Goal: Information Seeking & Learning: Learn about a topic

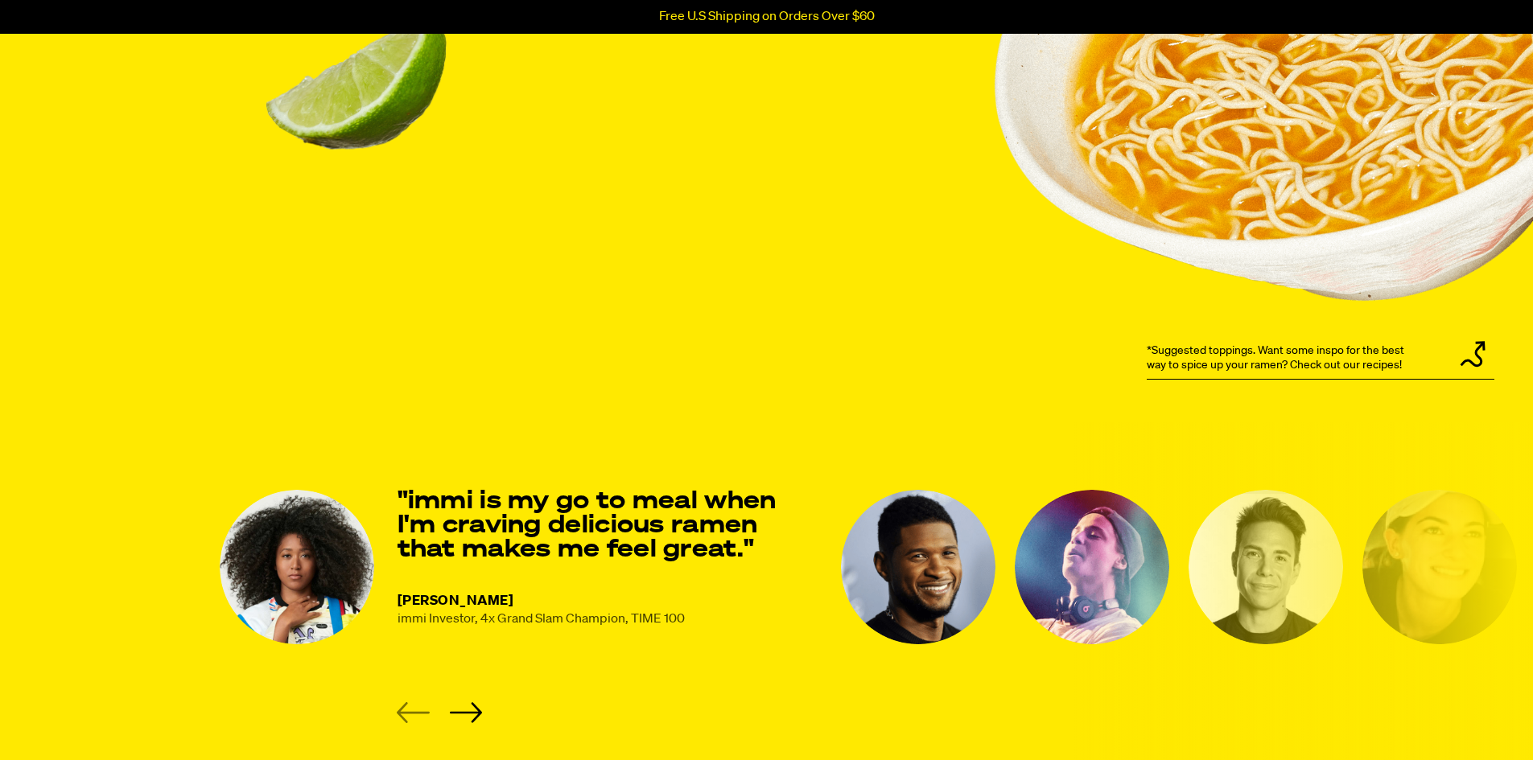
scroll to position [1931, 0]
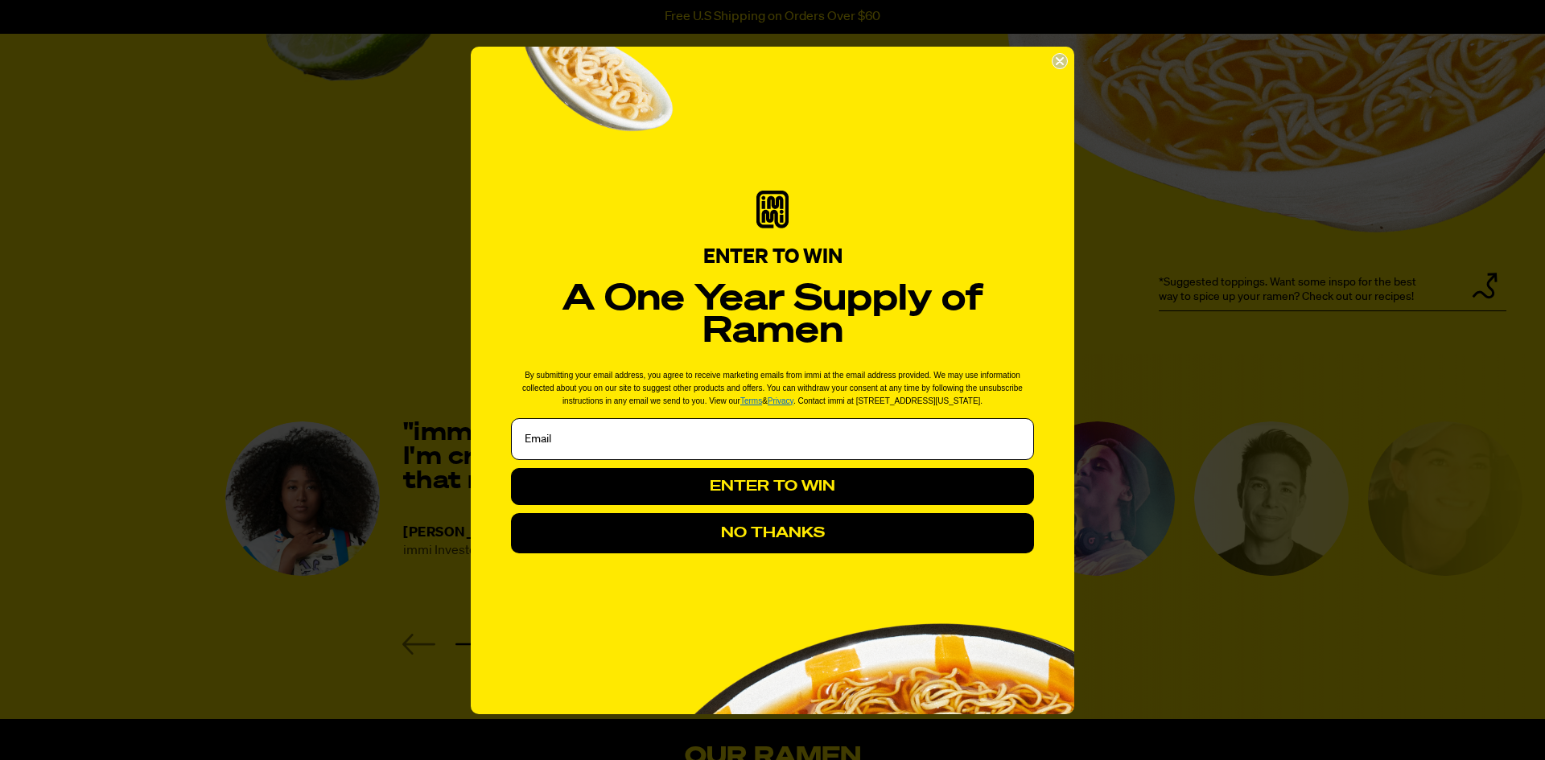
click at [904, 517] on button "NO THANKS" at bounding box center [772, 533] width 523 height 40
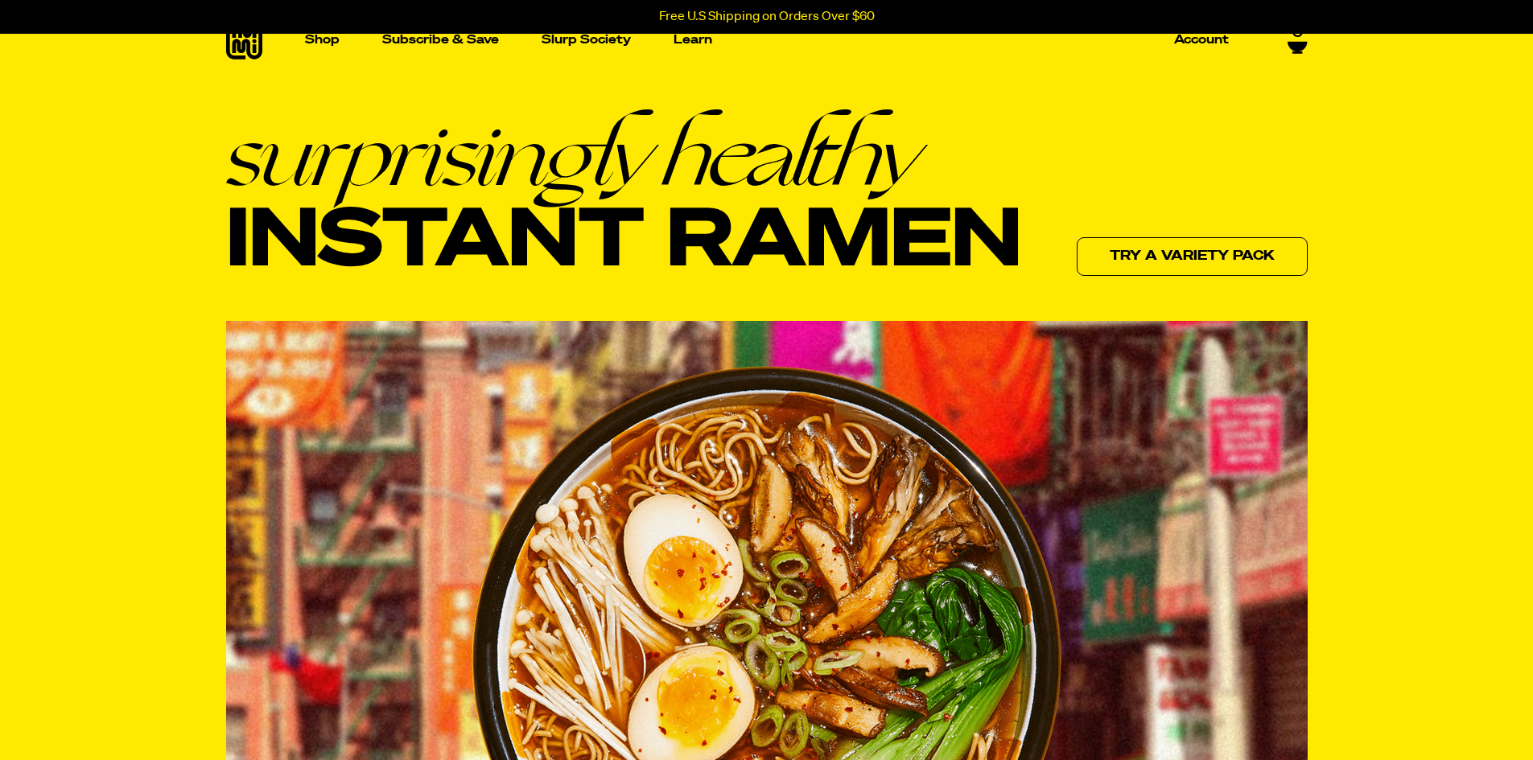
scroll to position [0, 0]
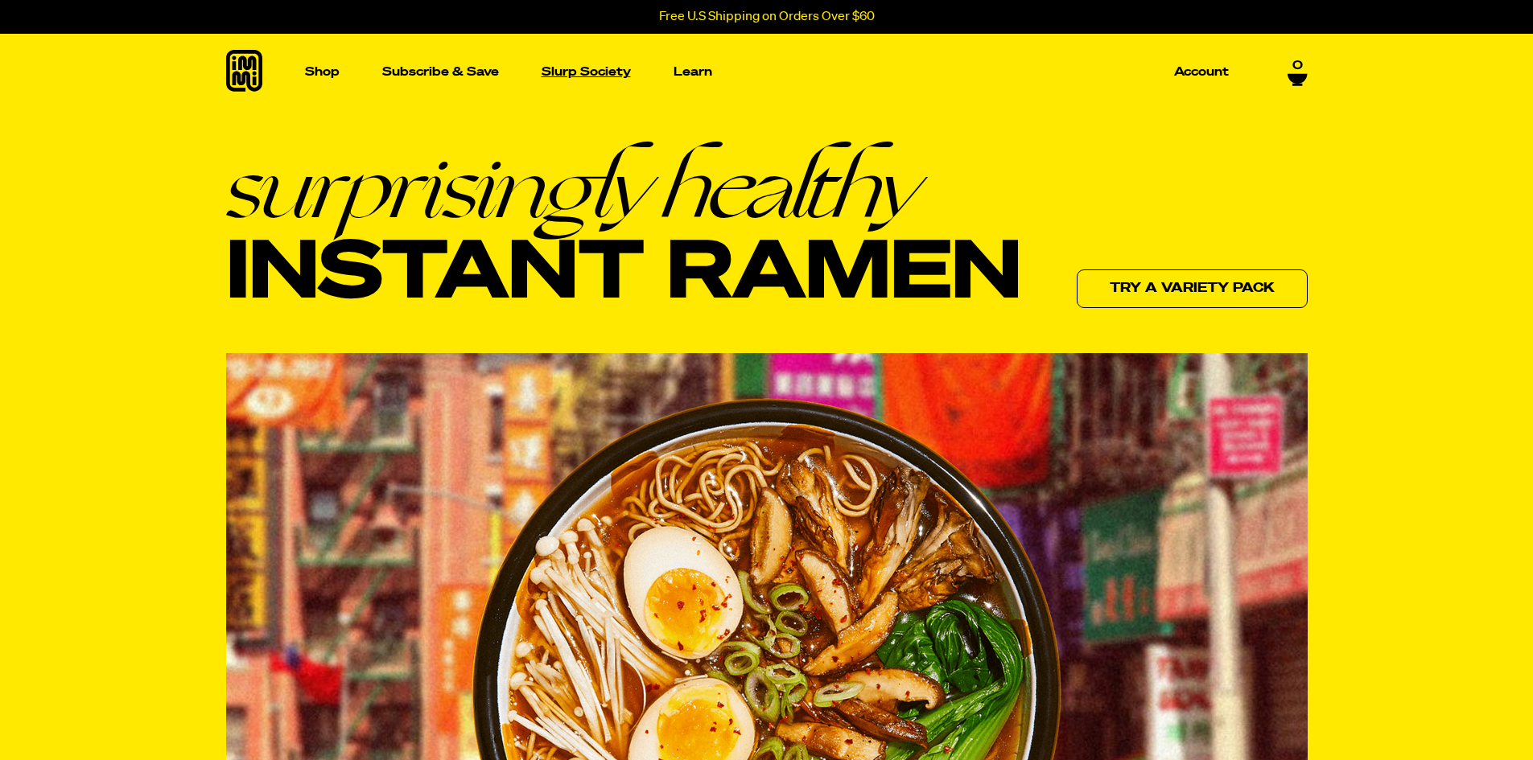
click at [579, 72] on p "Slurp Society" at bounding box center [586, 72] width 89 height 12
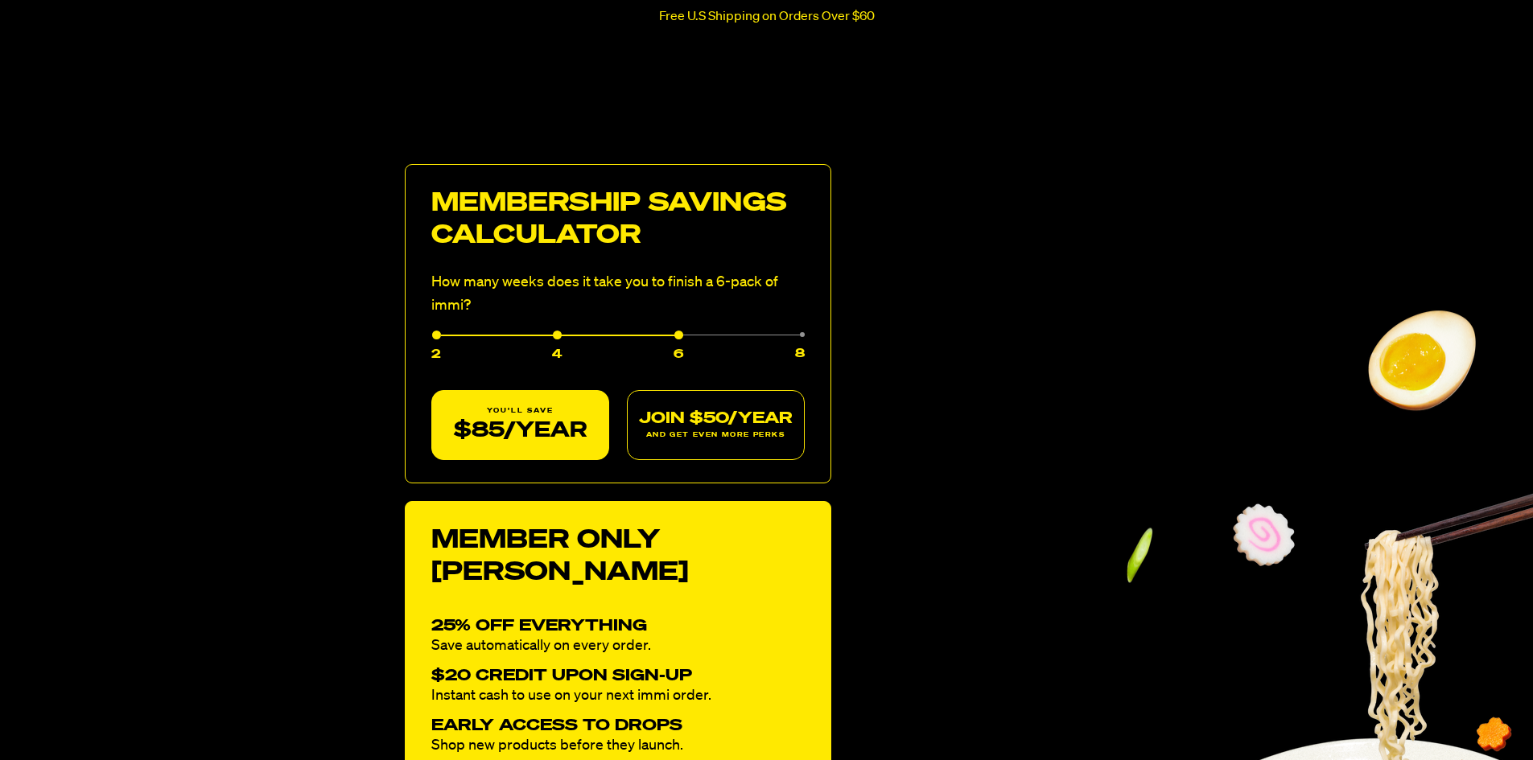
scroll to position [805, 0]
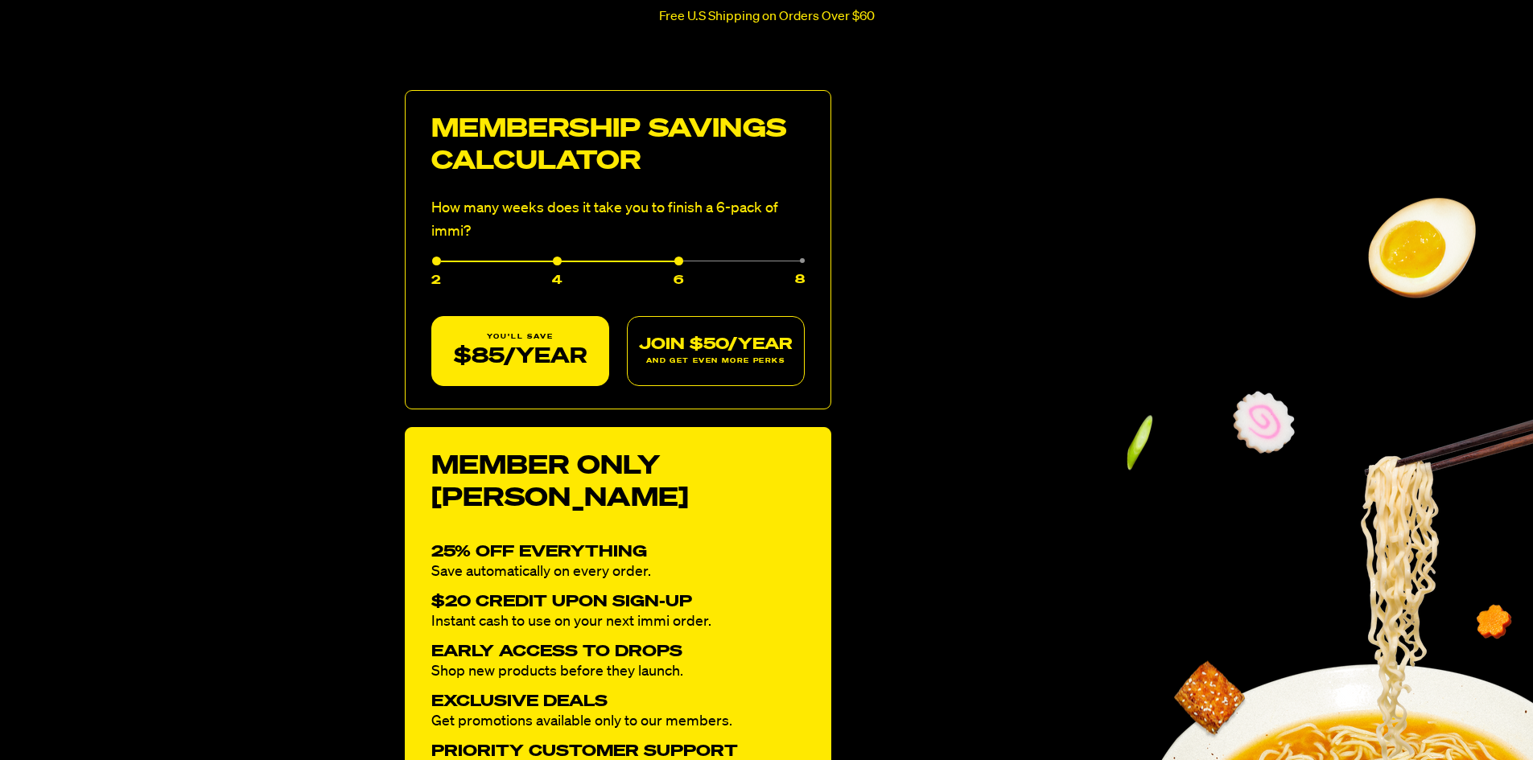
drag, startPoint x: 687, startPoint y: 261, endPoint x: 828, endPoint y: 276, distance: 141.6
click at [828, 277] on div "MEMBERSHIP SAVINGS CALCULATOR How many weeks does it take you to finish a 6-pac…" at bounding box center [618, 250] width 426 height 320
click at [799, 261] on div "8" at bounding box center [744, 276] width 122 height 30
click at [686, 257] on div "MEMBERSHIP SAVINGS CALCULATOR How many weeks does it take you to finish a 6-pac…" at bounding box center [618, 250] width 426 height 320
click at [679, 263] on div "6" at bounding box center [623, 276] width 122 height 30
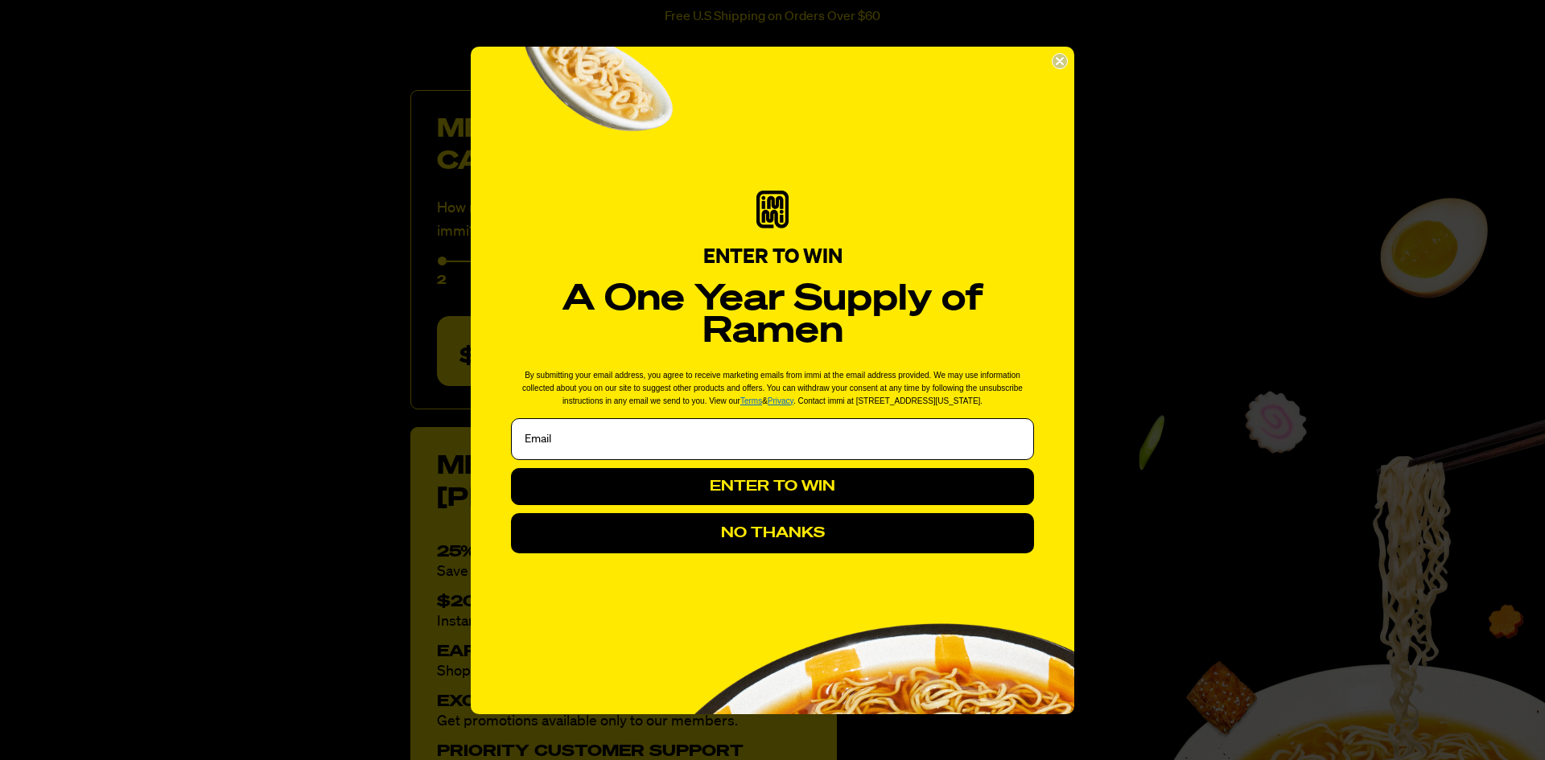
click at [842, 529] on button "NO THANKS" at bounding box center [772, 533] width 523 height 40
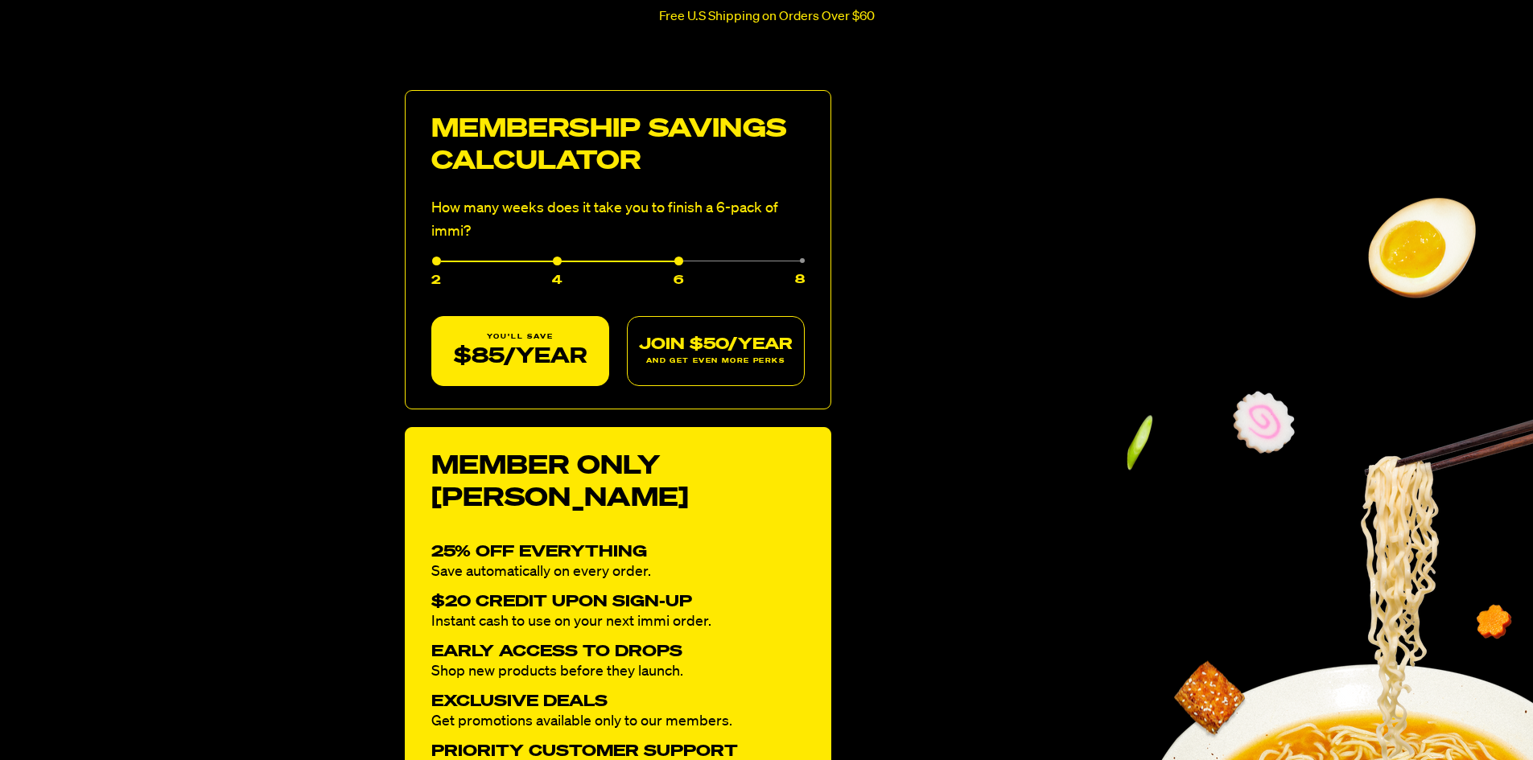
click at [554, 261] on div "4" at bounding box center [502, 276] width 122 height 30
click at [435, 262] on div "2" at bounding box center [436, 276] width 10 height 30
click at [802, 263] on div "8" at bounding box center [744, 276] width 122 height 30
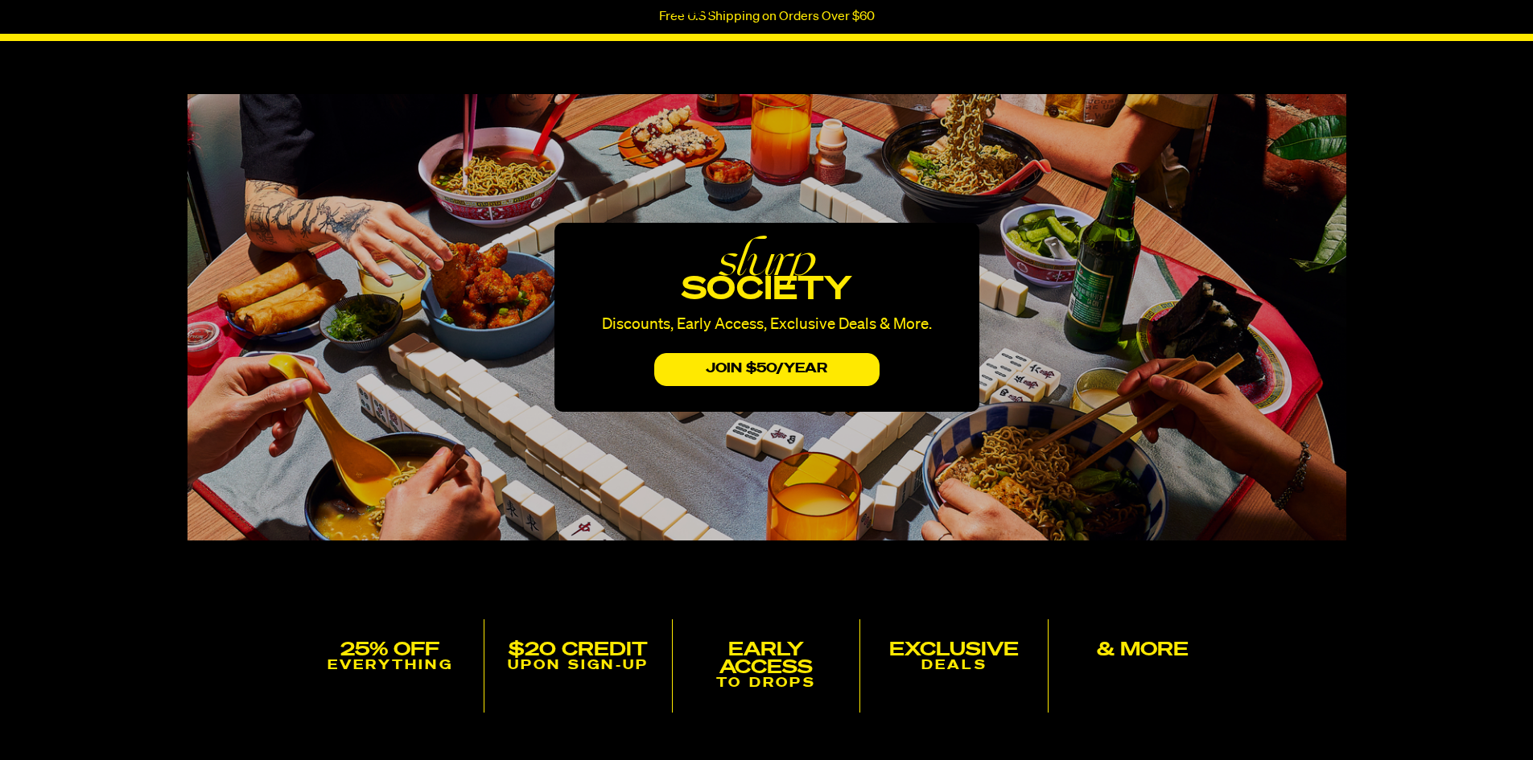
scroll to position [0, 0]
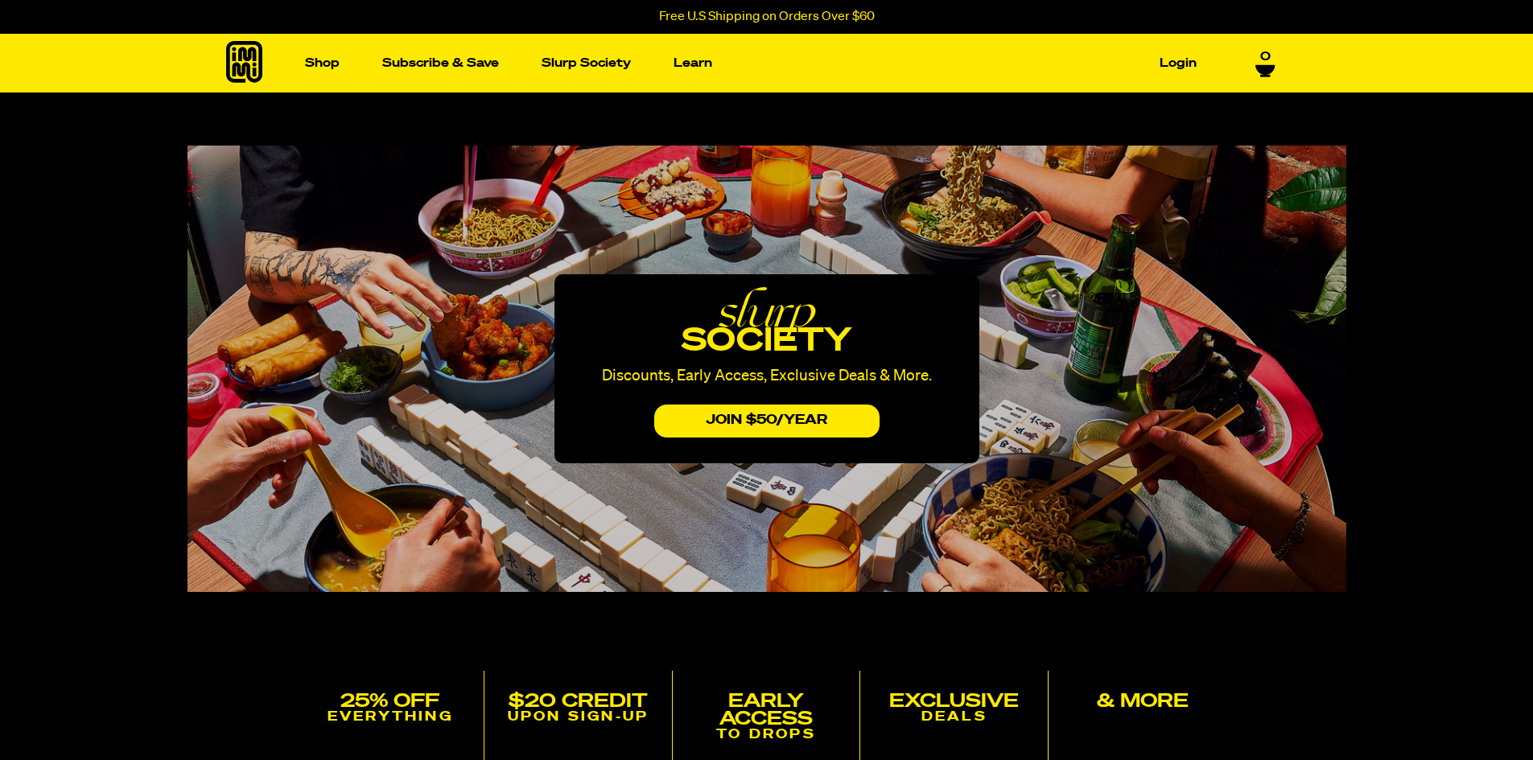
click at [239, 55] on icon at bounding box center [244, 62] width 36 height 42
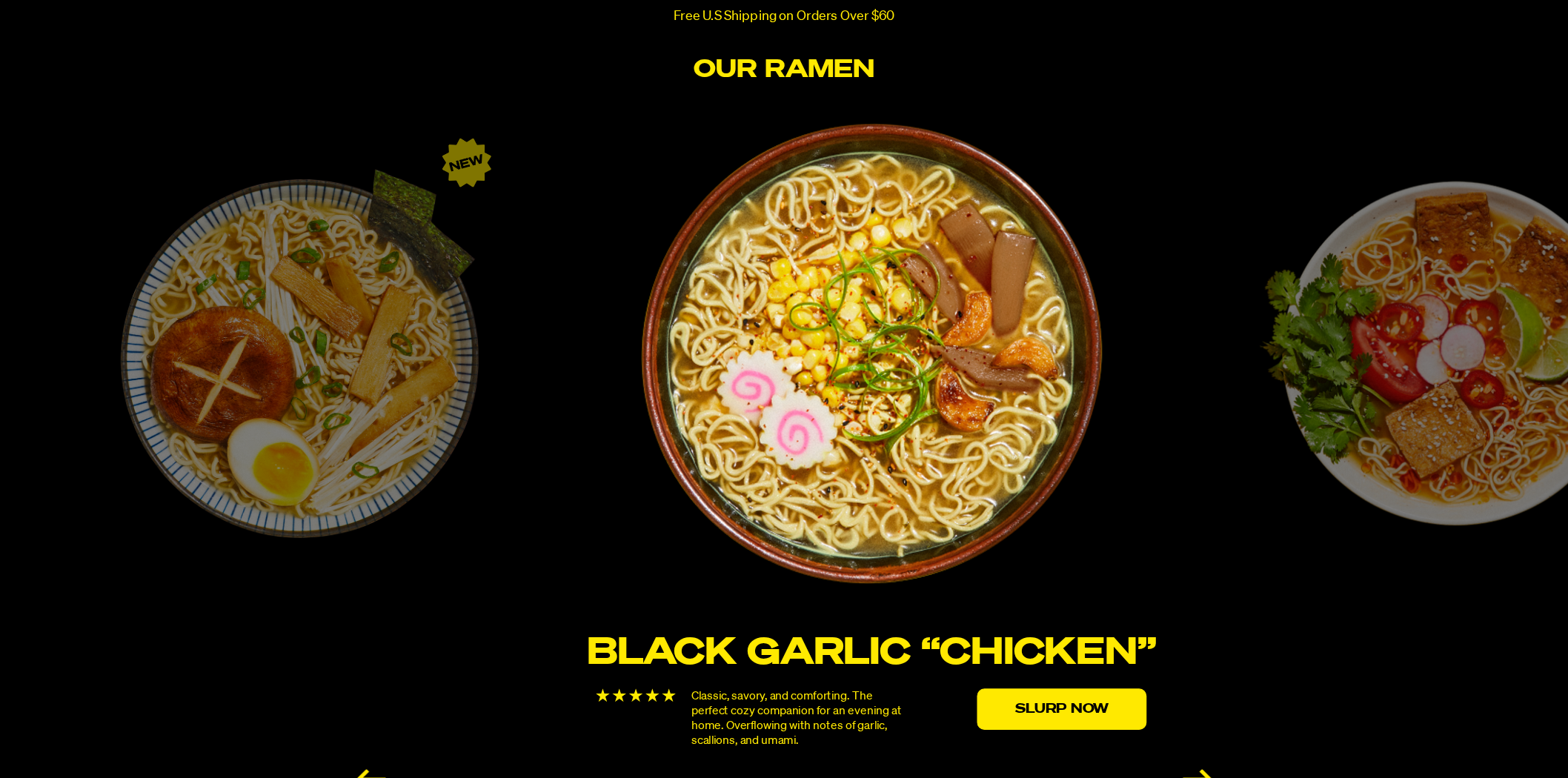
scroll to position [2411, 0]
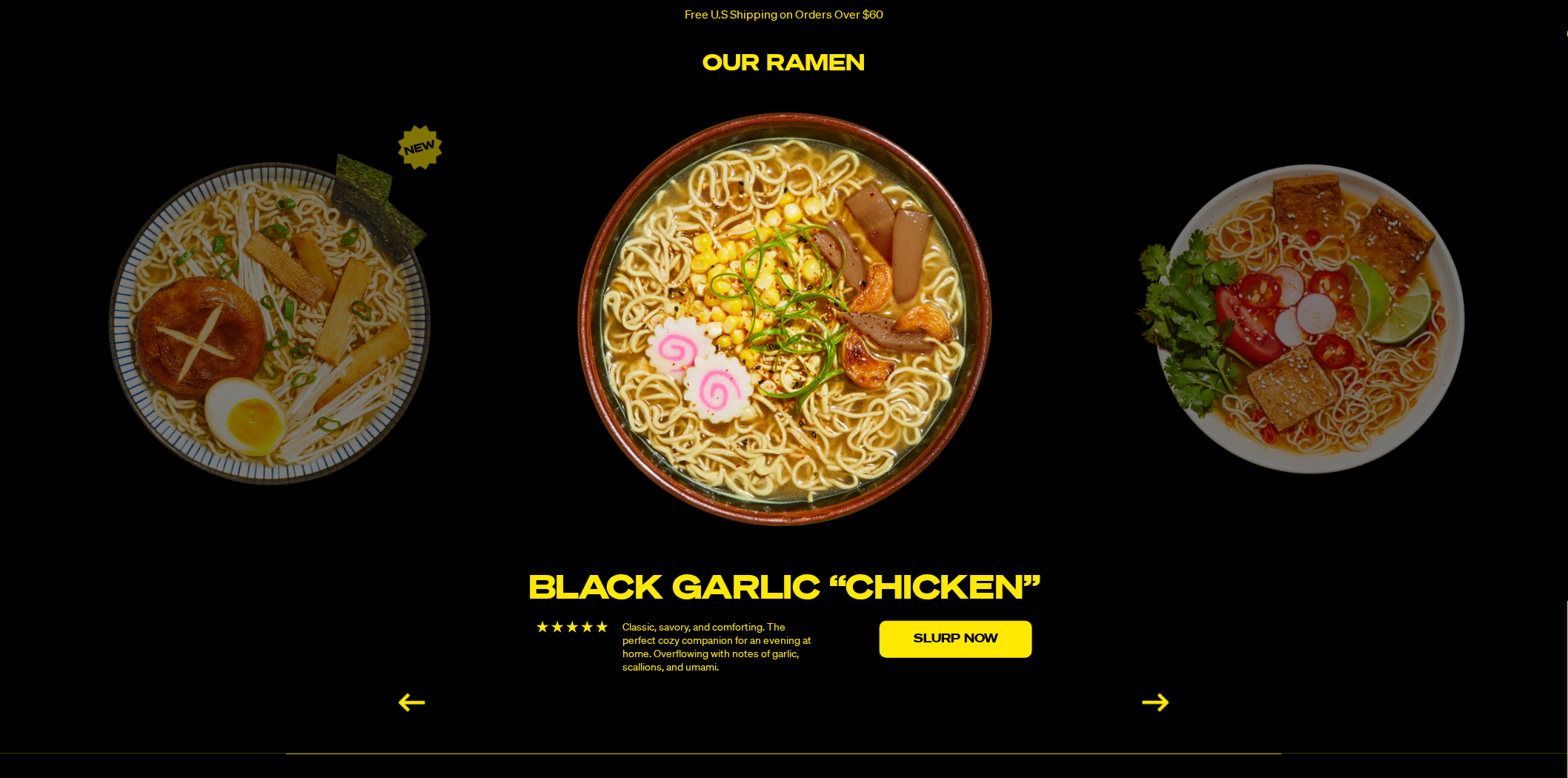
drag, startPoint x: 1396, startPoint y: 0, endPoint x: 1029, endPoint y: 87, distance: 377.2
click at [1029, 87] on section "Our Ramen Black Garlic “Chicken” Classic, savory, and comforting. The perfect c…" at bounding box center [784, 390] width 1568 height 725
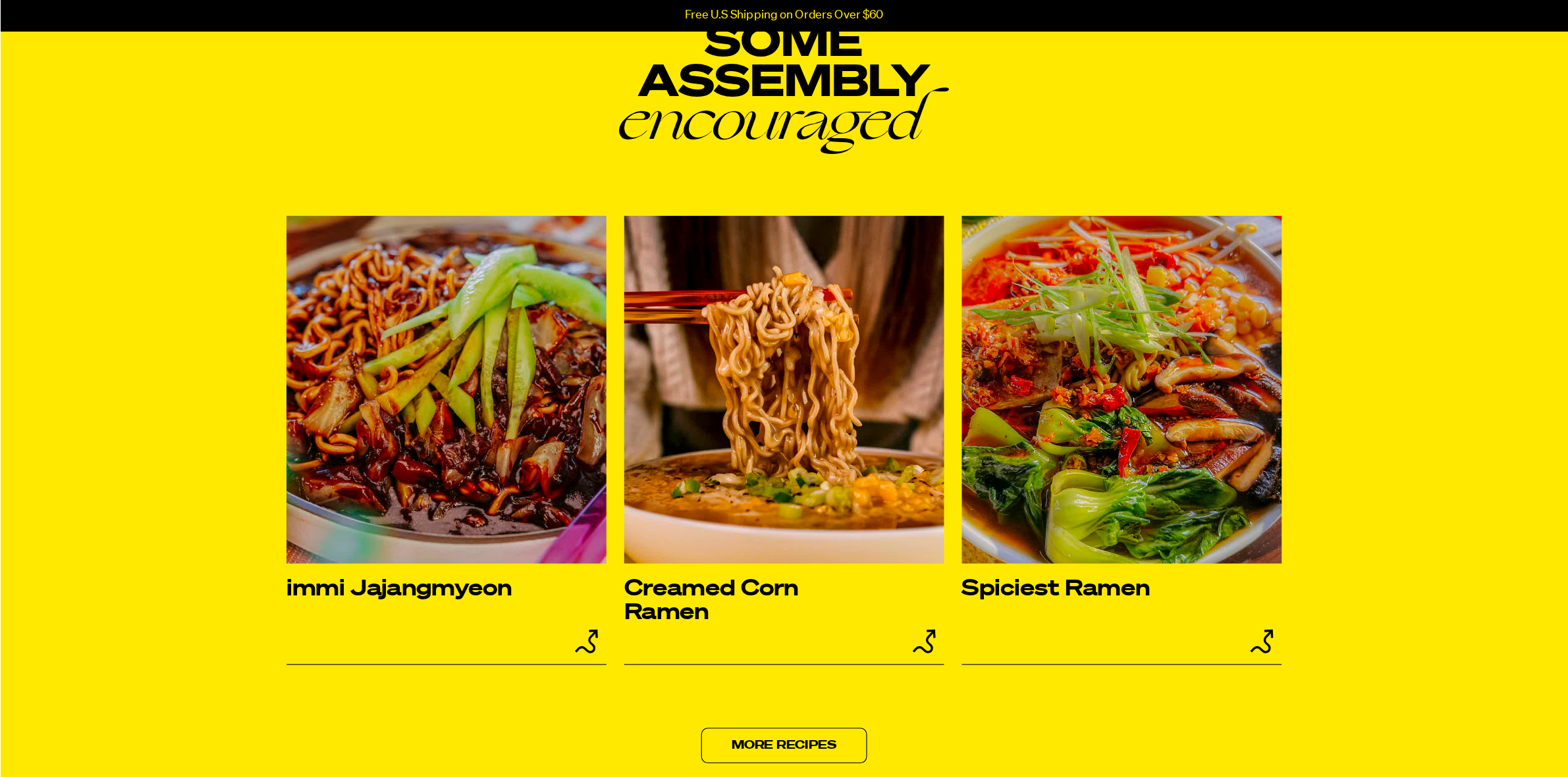
scroll to position [5299, 0]
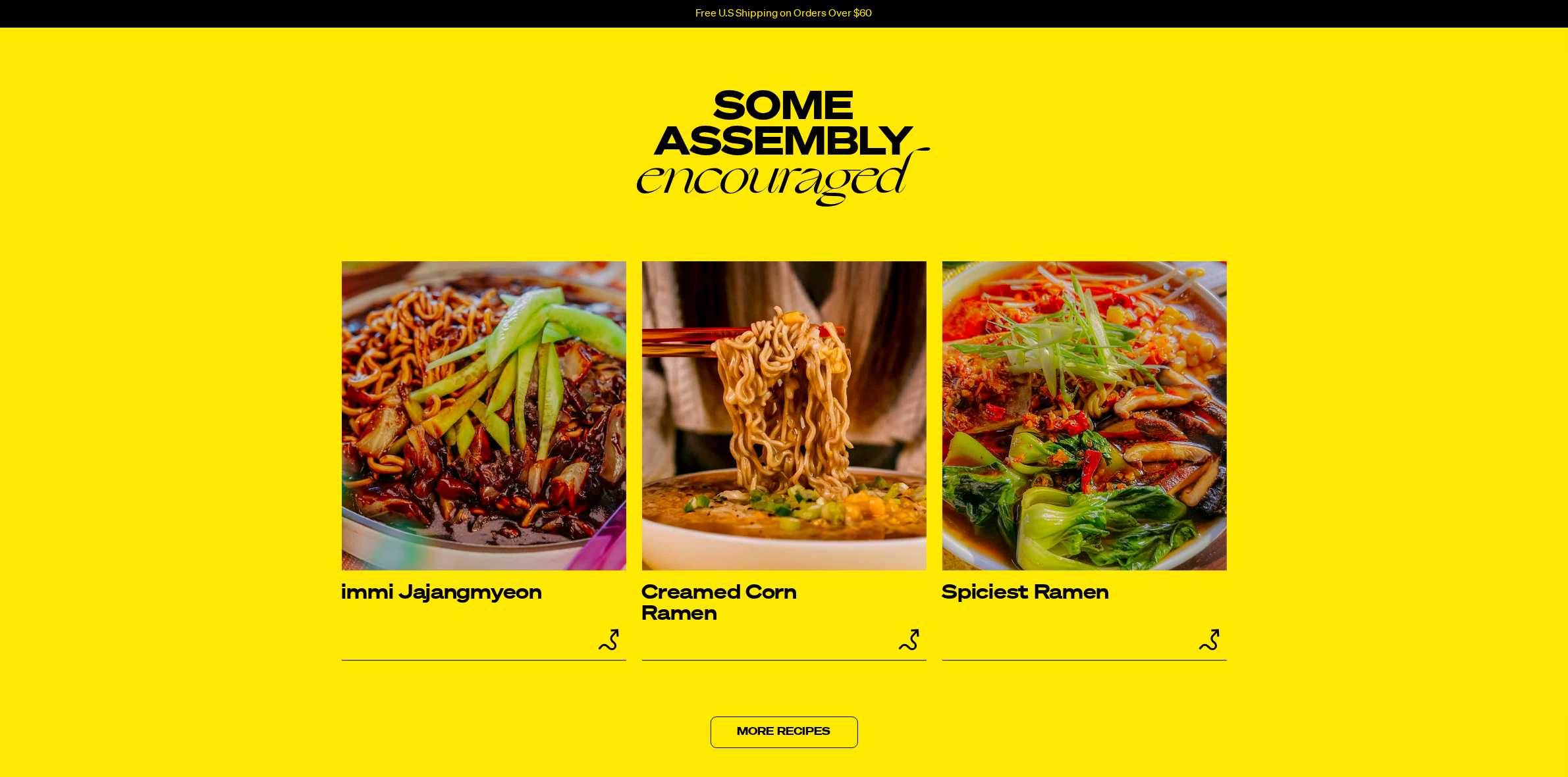
drag, startPoint x: 1360, startPoint y: 0, endPoint x: 1331, endPoint y: 647, distance: 647.6
click at [1254, 622] on section "Some Assembly encouraged immi [GEOGRAPHIC_DATA] Creamed Corn Ramen Spiciest Ram…" at bounding box center [784, 415] width 1568 height 772
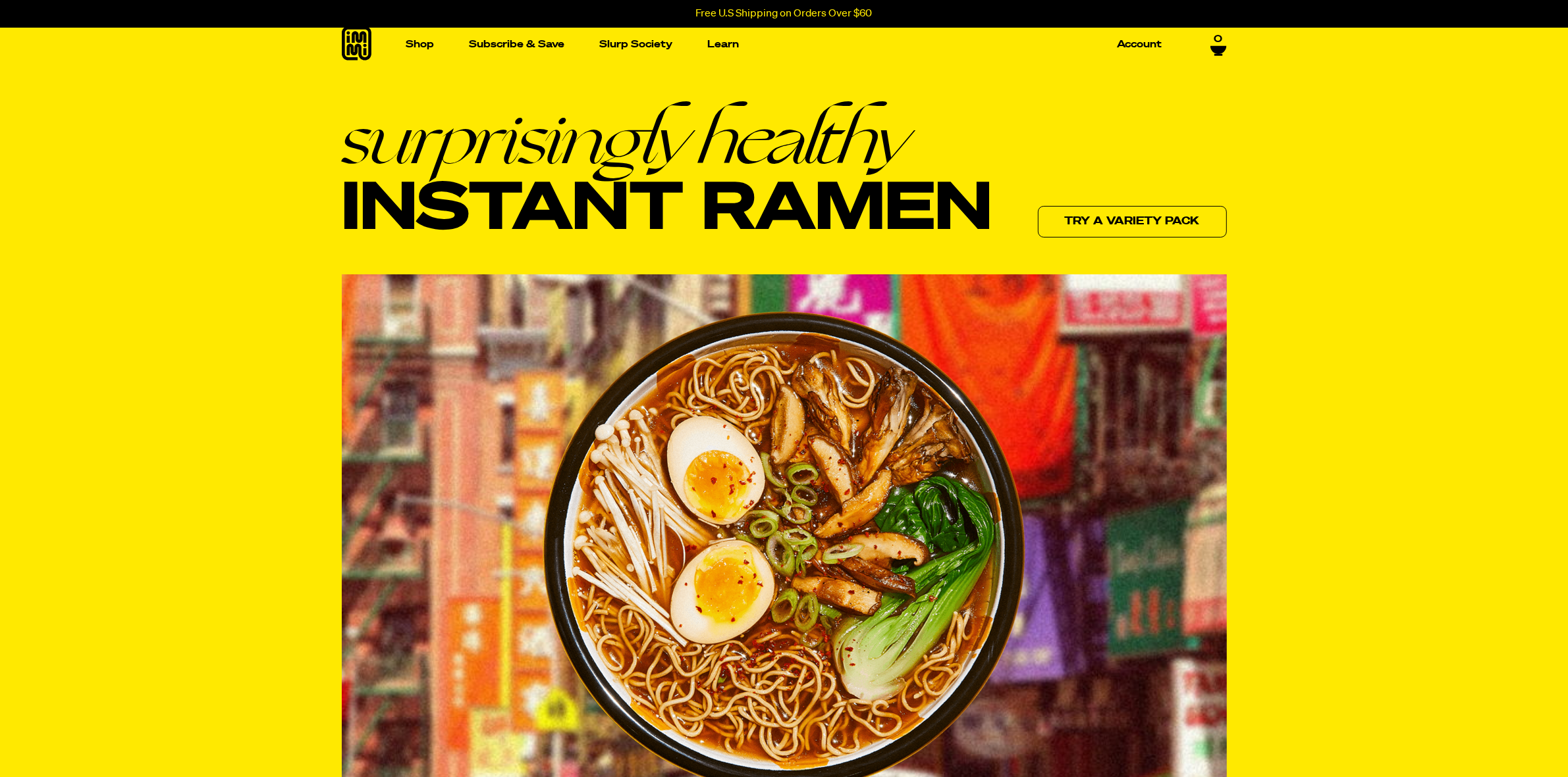
scroll to position [0, 0]
